Goal: Use online tool/utility: Utilize a website feature to perform a specific function

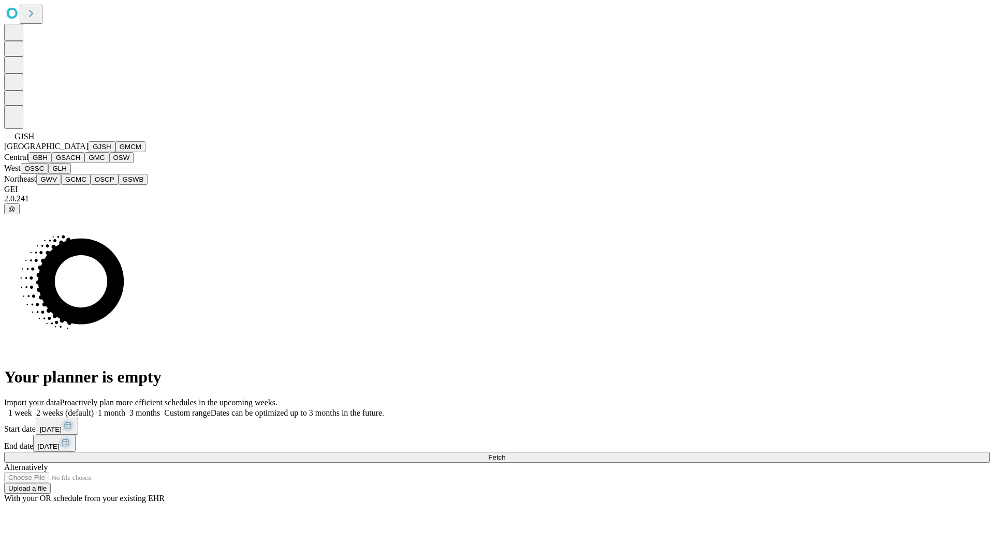
click at [89, 152] on button "GJSH" at bounding box center [102, 146] width 27 height 11
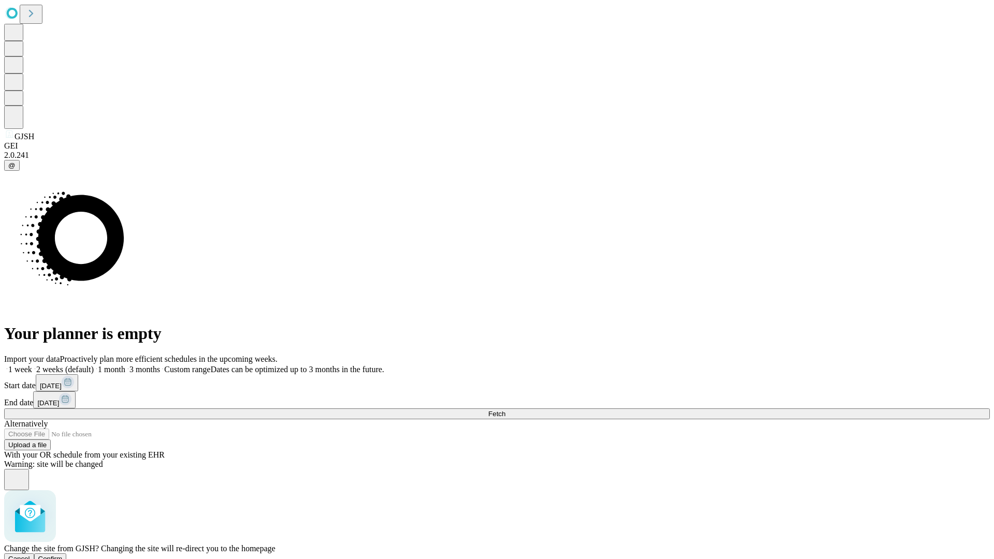
click at [63, 555] on span "Confirm" at bounding box center [50, 559] width 24 height 8
click at [32, 365] on label "1 week" at bounding box center [18, 369] width 28 height 9
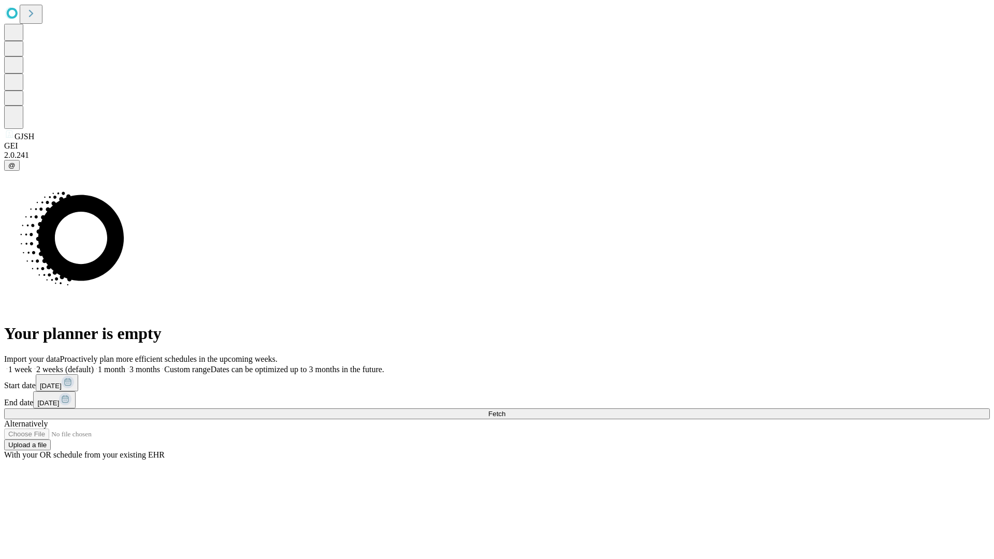
click at [505, 410] on span "Fetch" at bounding box center [496, 414] width 17 height 8
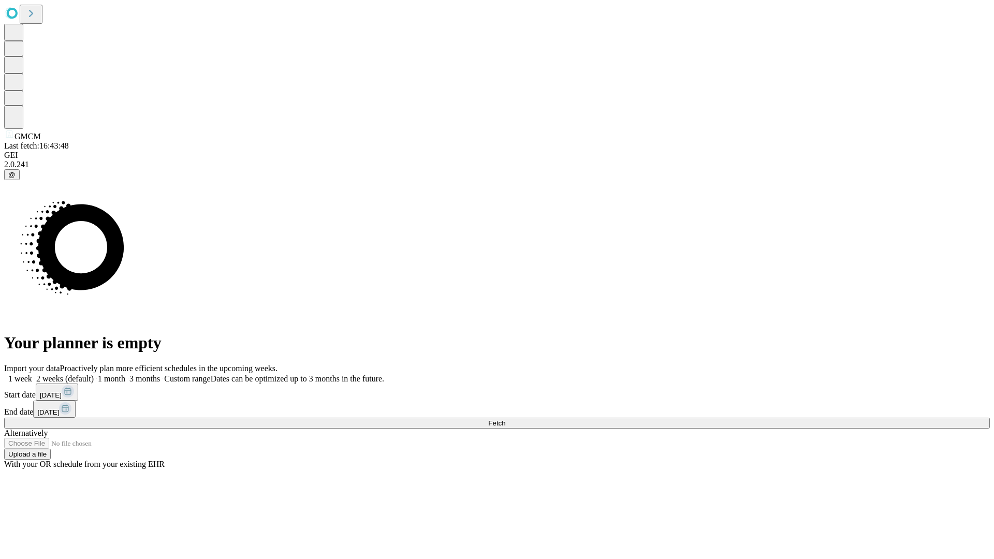
click at [505, 419] on span "Fetch" at bounding box center [496, 423] width 17 height 8
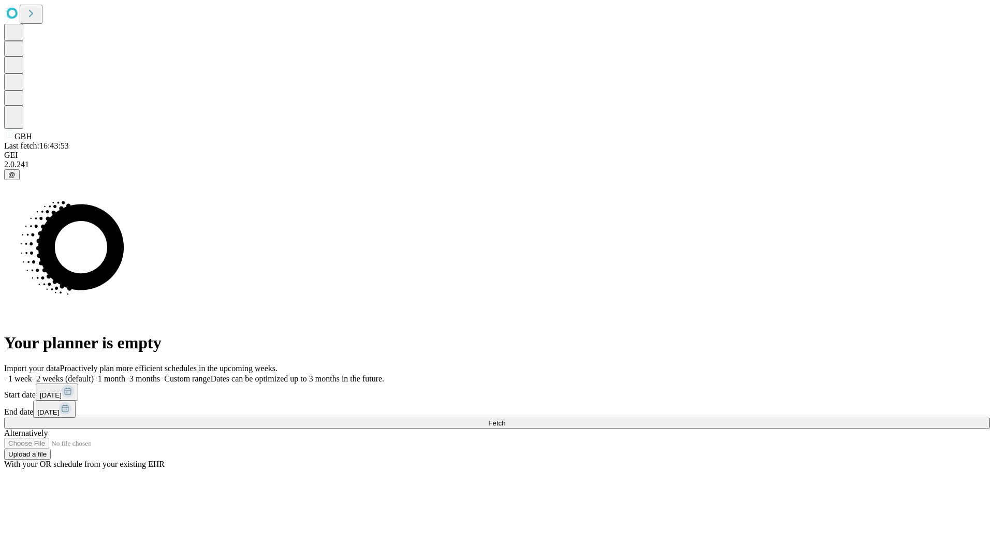
click at [32, 374] on label "1 week" at bounding box center [18, 378] width 28 height 9
click at [505, 419] on span "Fetch" at bounding box center [496, 423] width 17 height 8
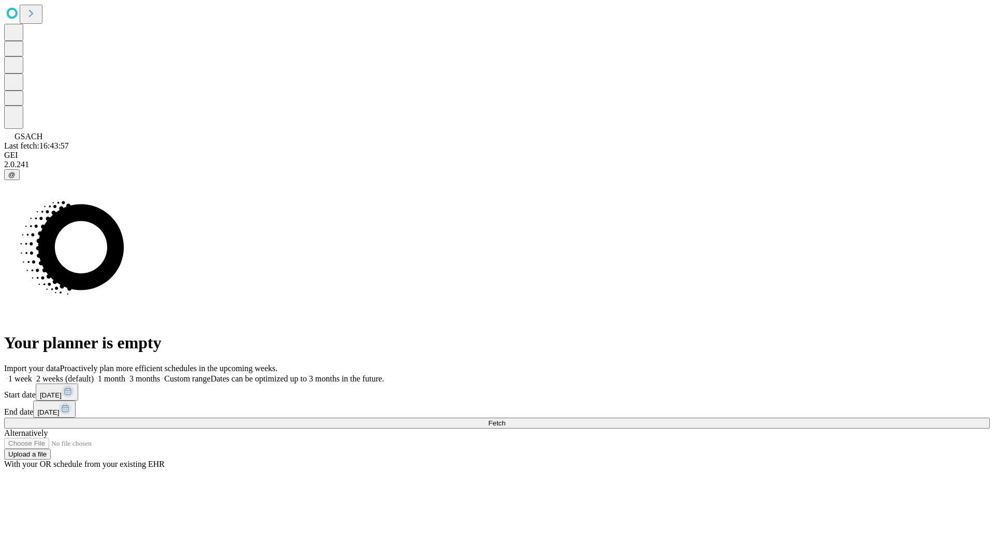
click at [32, 374] on label "1 week" at bounding box center [18, 378] width 28 height 9
click at [505, 419] on span "Fetch" at bounding box center [496, 423] width 17 height 8
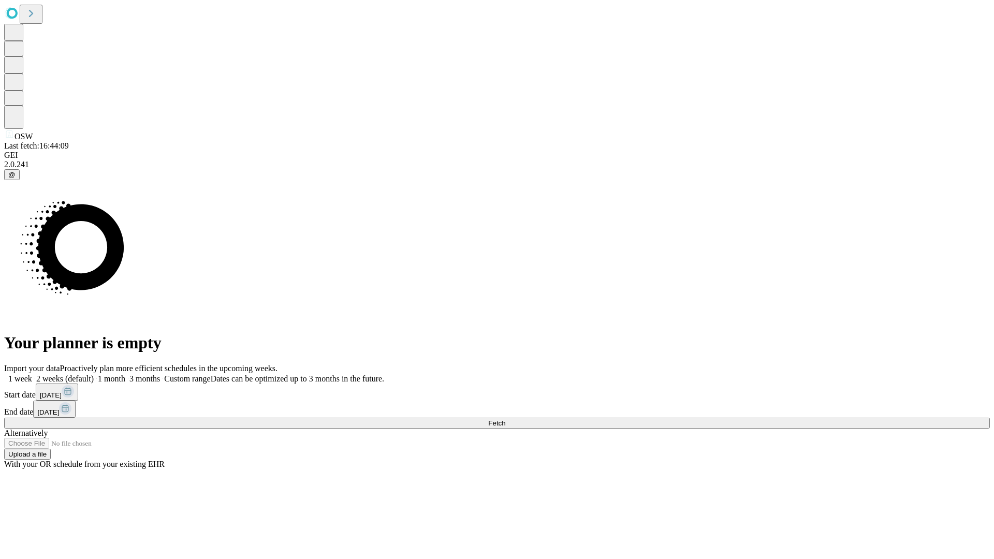
click at [32, 374] on label "1 week" at bounding box center [18, 378] width 28 height 9
click at [505, 419] on span "Fetch" at bounding box center [496, 423] width 17 height 8
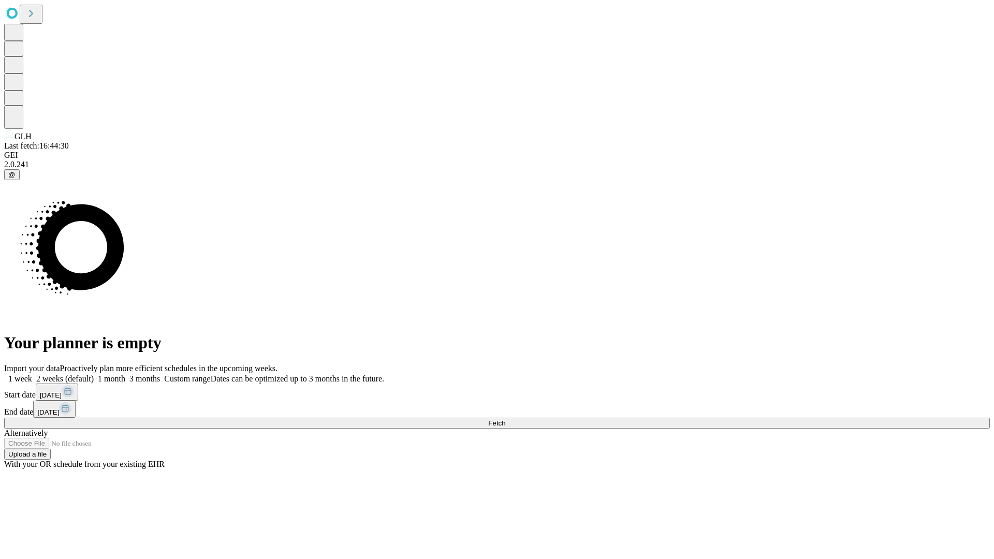
click at [32, 374] on label "1 week" at bounding box center [18, 378] width 28 height 9
click at [505, 419] on span "Fetch" at bounding box center [496, 423] width 17 height 8
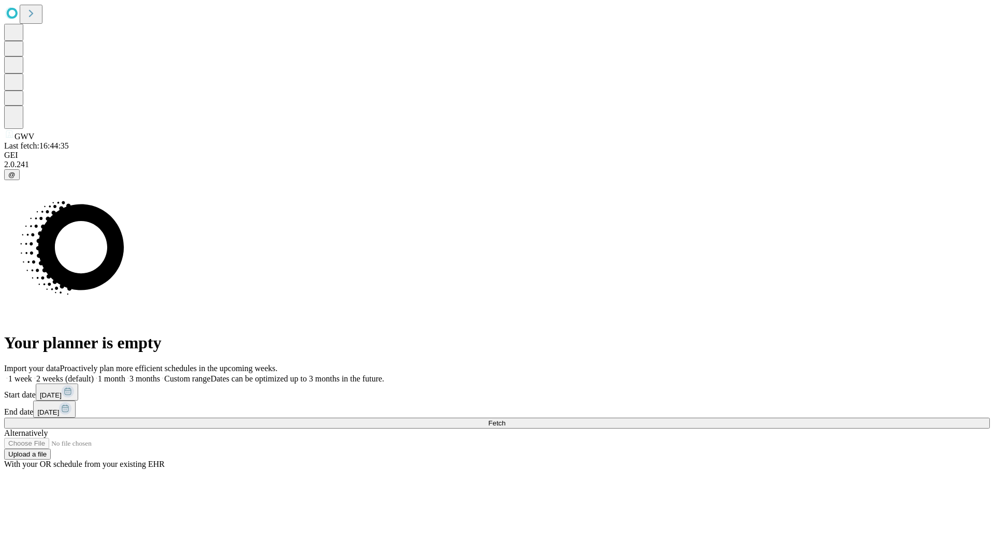
click at [32, 374] on label "1 week" at bounding box center [18, 378] width 28 height 9
click at [505, 419] on span "Fetch" at bounding box center [496, 423] width 17 height 8
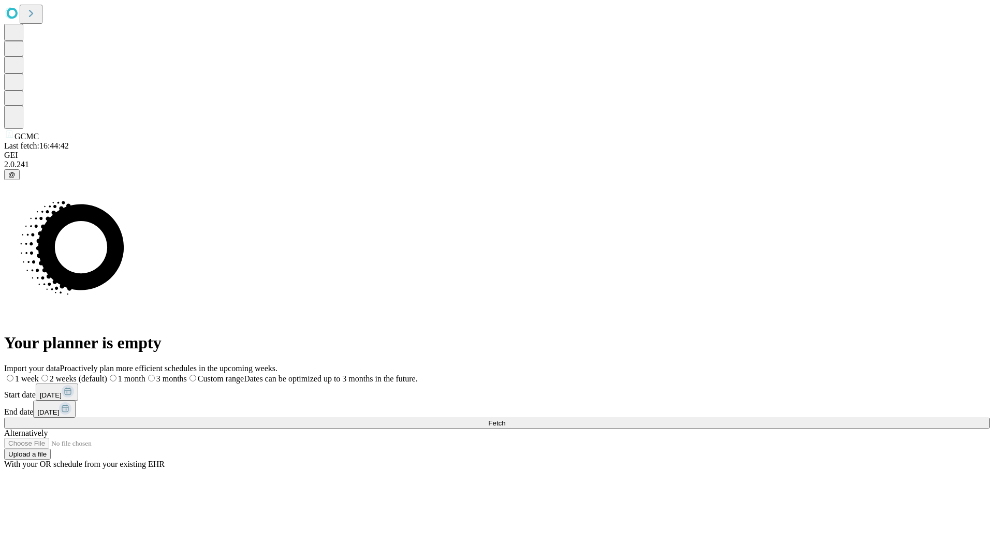
click at [39, 374] on label "1 week" at bounding box center [21, 378] width 35 height 9
click at [505, 419] on span "Fetch" at bounding box center [496, 423] width 17 height 8
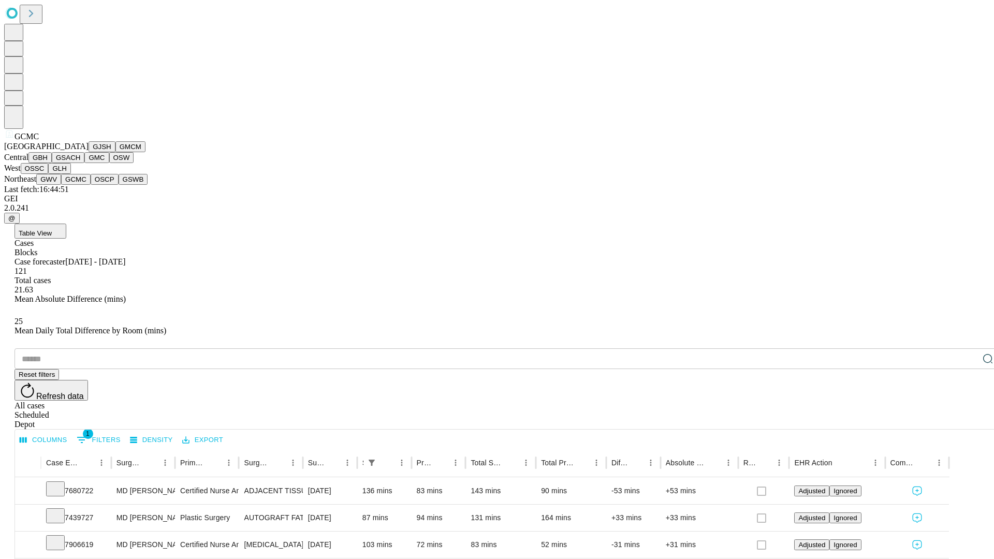
click at [91, 185] on button "OSCP" at bounding box center [105, 179] width 28 height 11
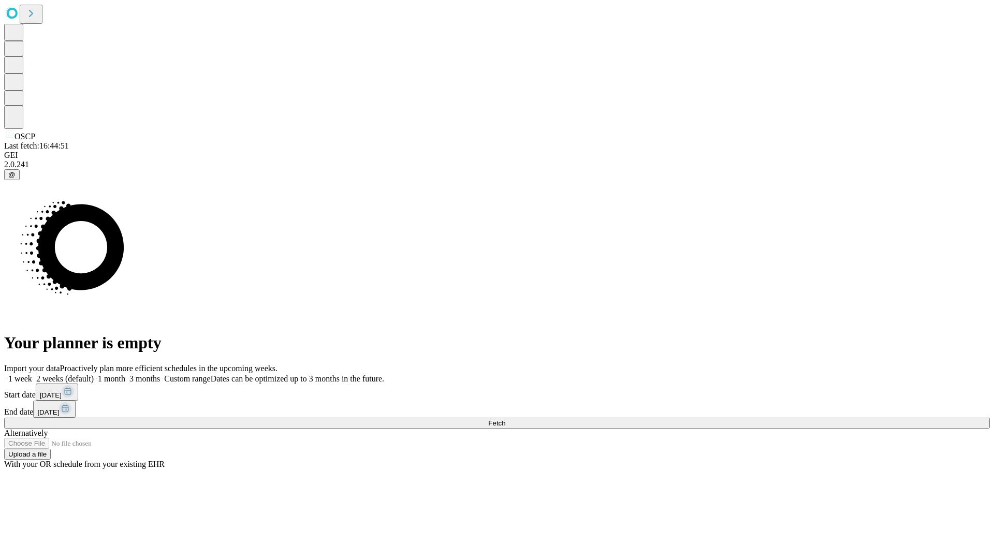
click at [32, 374] on label "1 week" at bounding box center [18, 378] width 28 height 9
click at [505, 419] on span "Fetch" at bounding box center [496, 423] width 17 height 8
